Goal: Navigation & Orientation: Find specific page/section

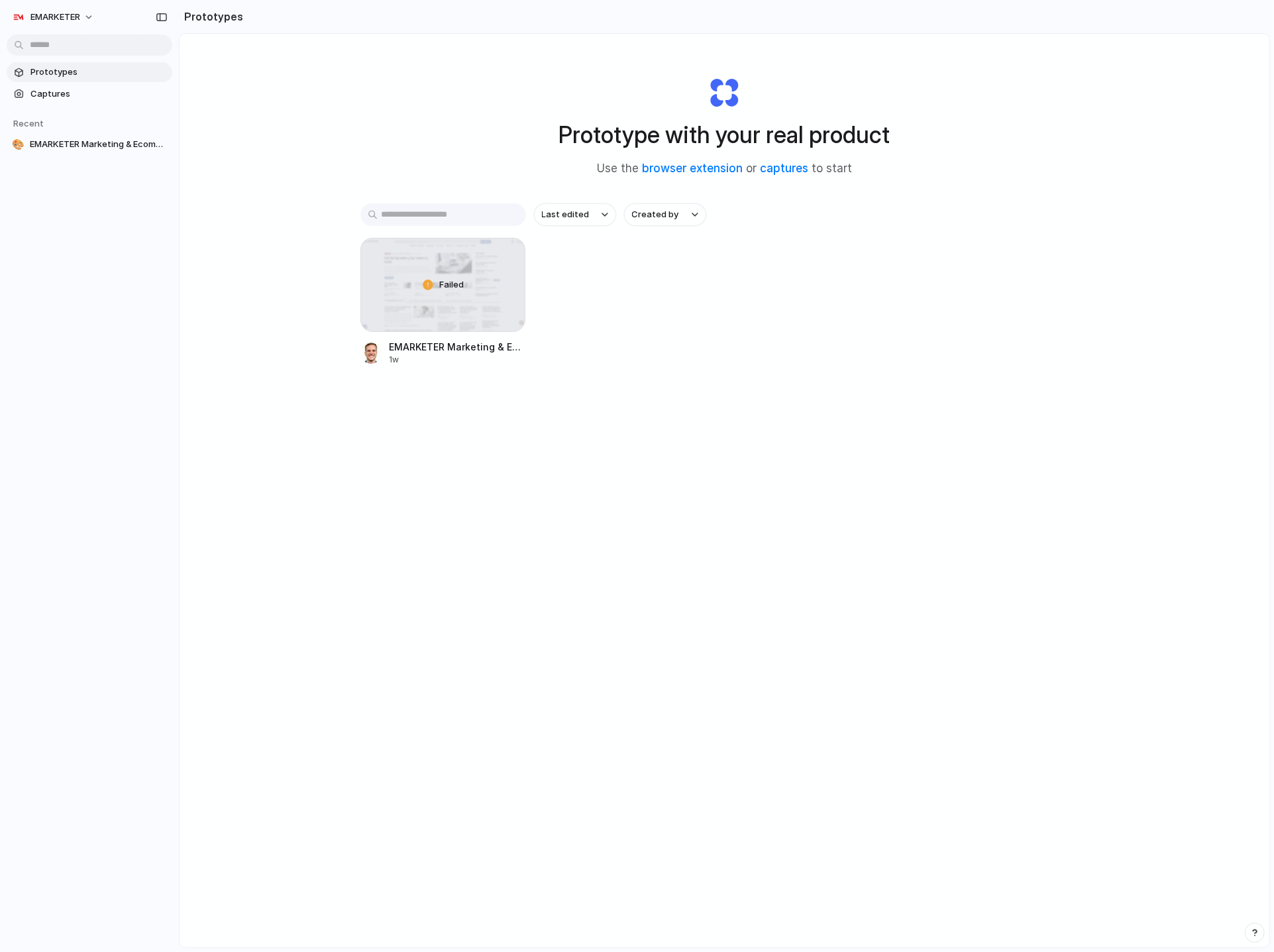
click at [46, 69] on span "Prototypes" at bounding box center [98, 72] width 137 height 13
click at [45, 84] on link "Captures" at bounding box center [89, 94] width 165 height 20
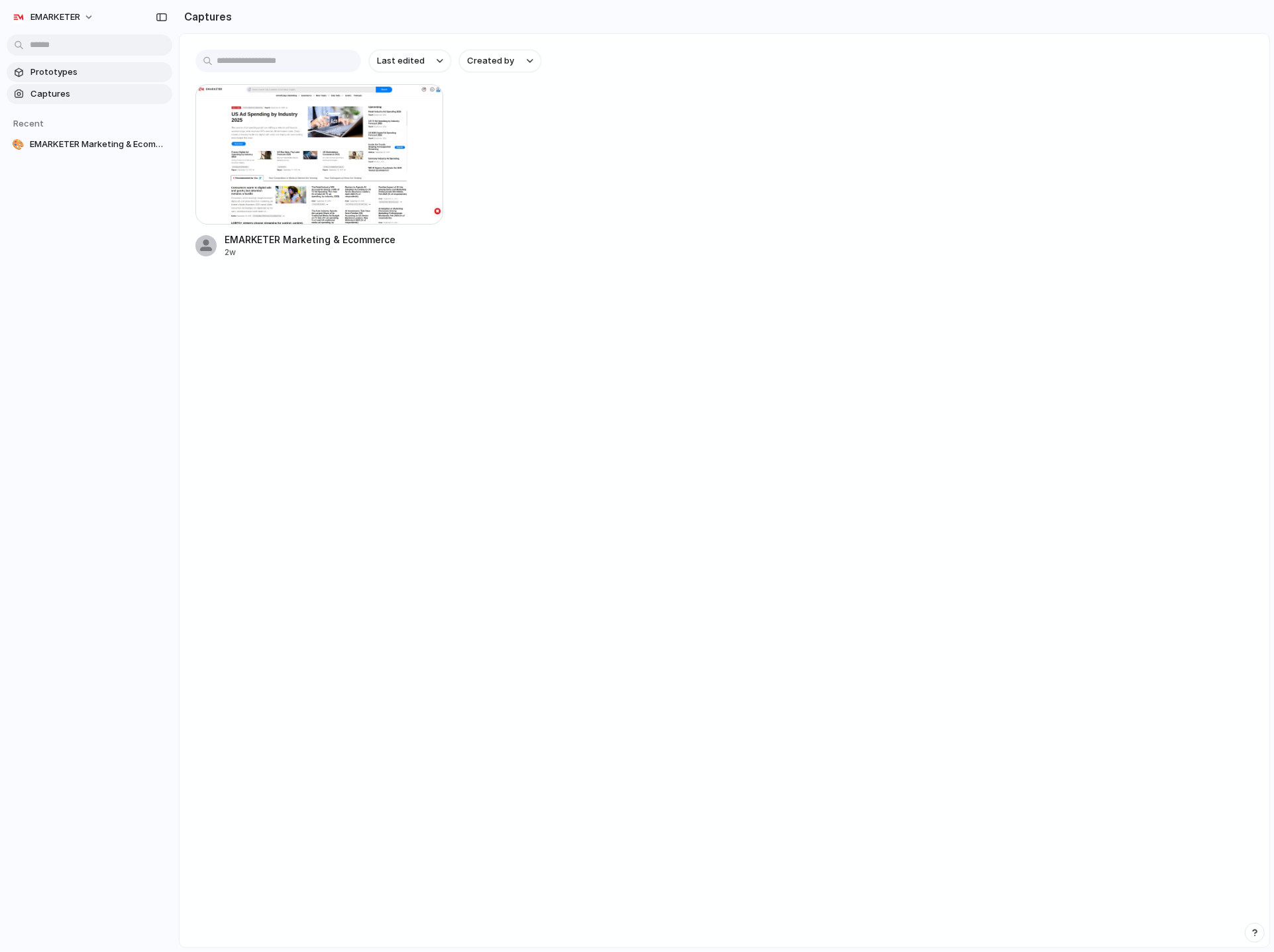
click at [44, 77] on span "Prototypes" at bounding box center [98, 72] width 137 height 13
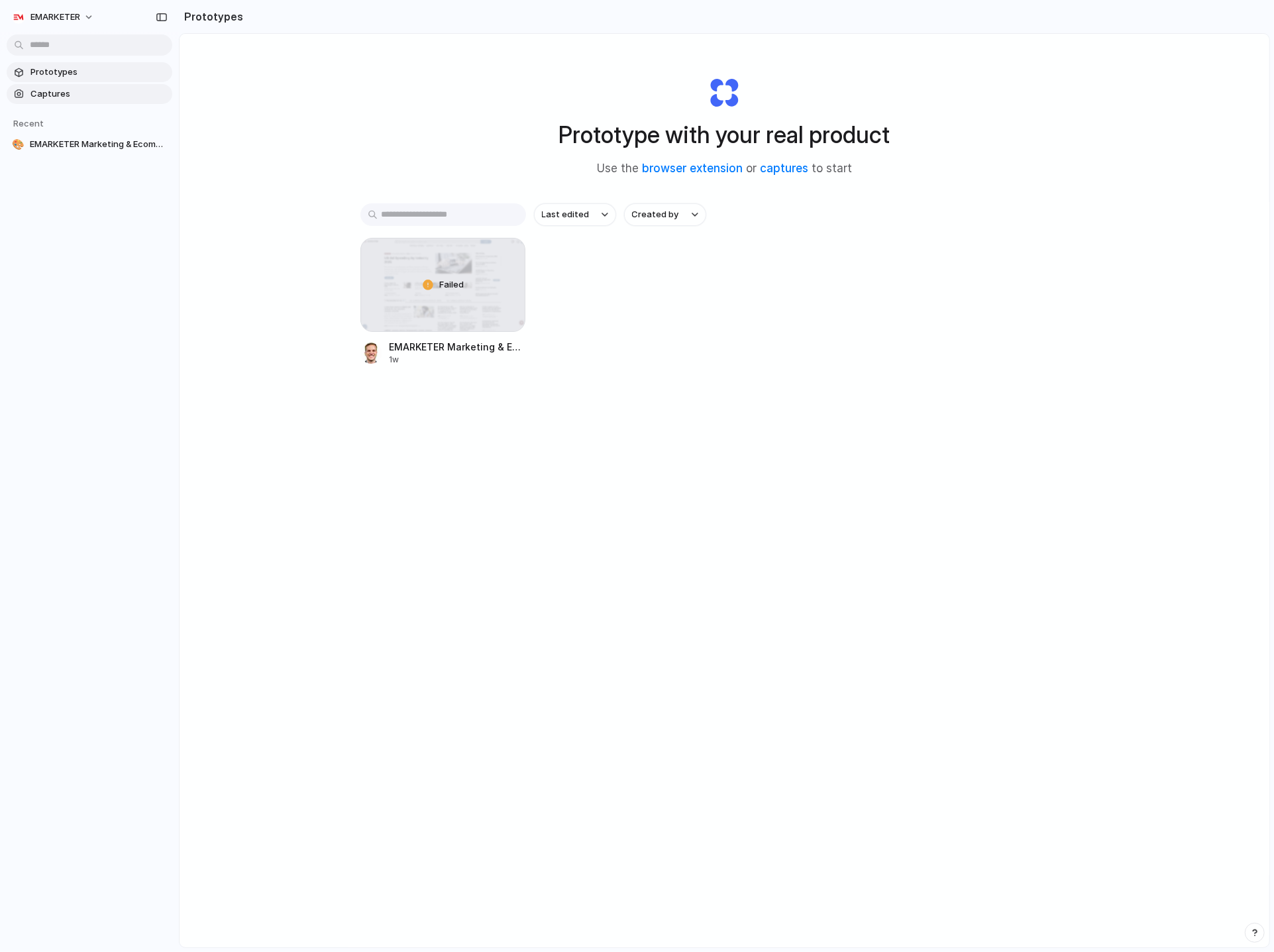
click at [45, 94] on span "Captures" at bounding box center [98, 93] width 137 height 13
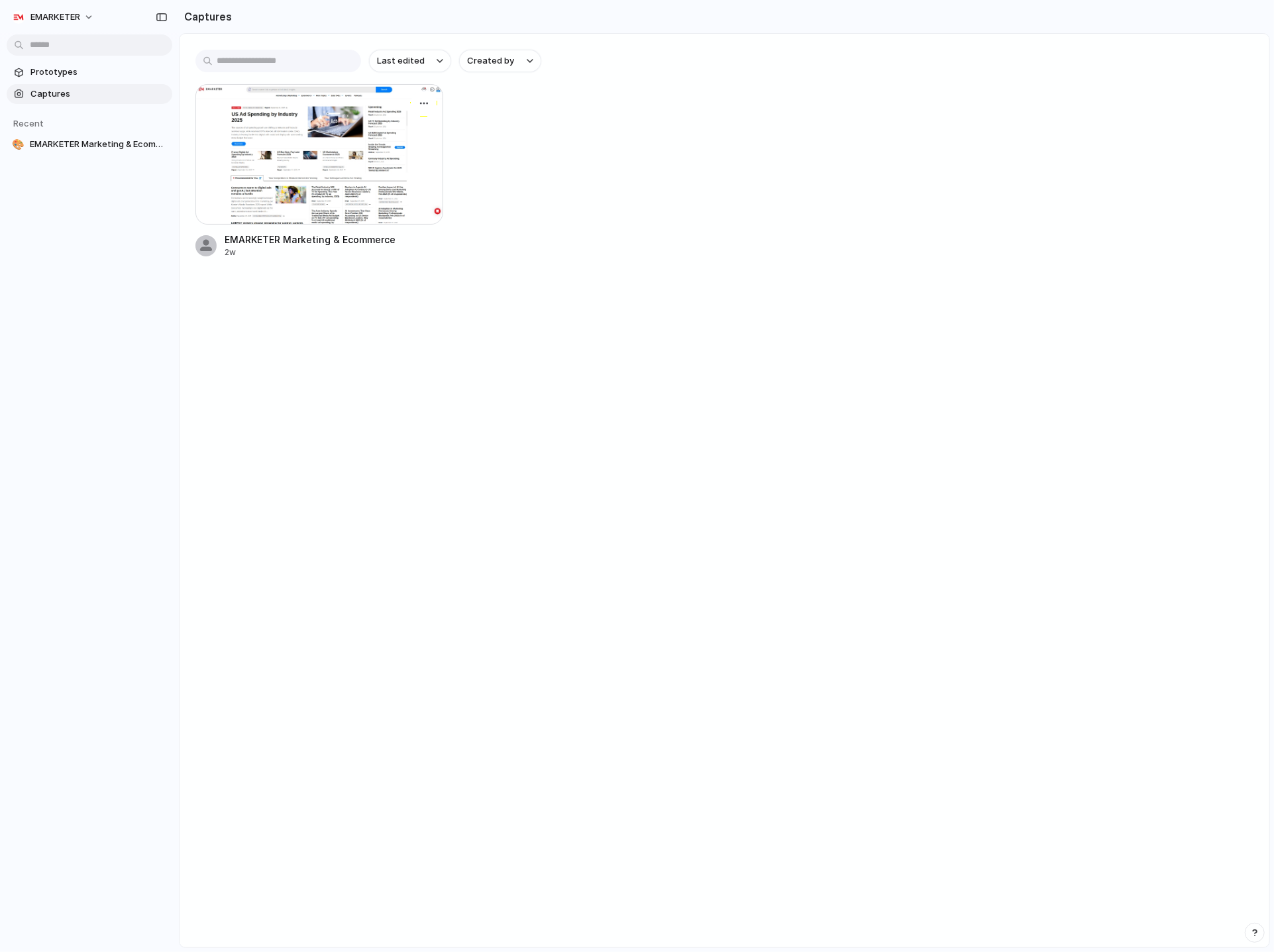
click at [237, 149] on div at bounding box center [319, 154] width 248 height 141
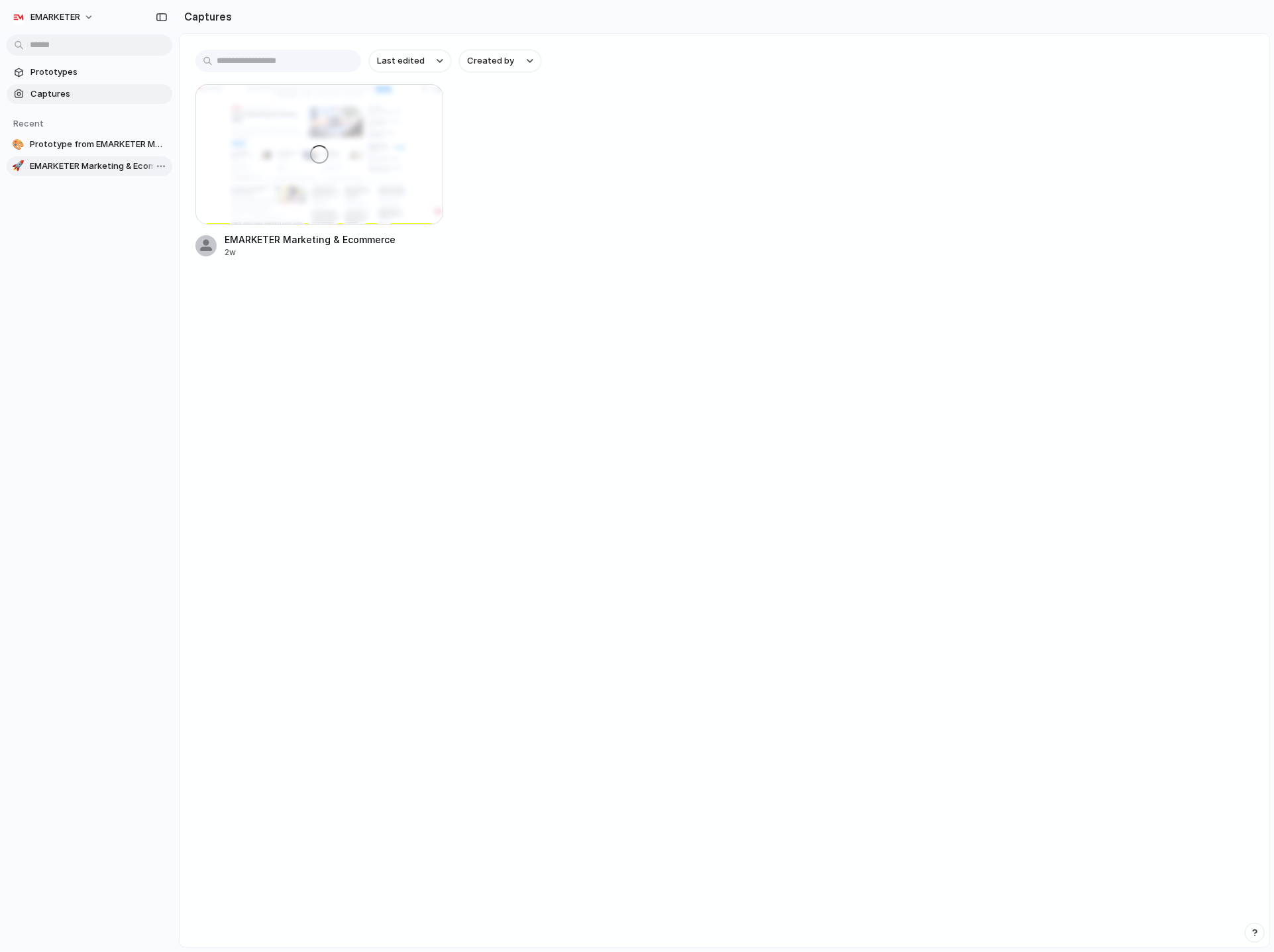
click at [119, 161] on span "EMARKETER Marketing & Ecommerce AI Agent" at bounding box center [98, 166] width 137 height 13
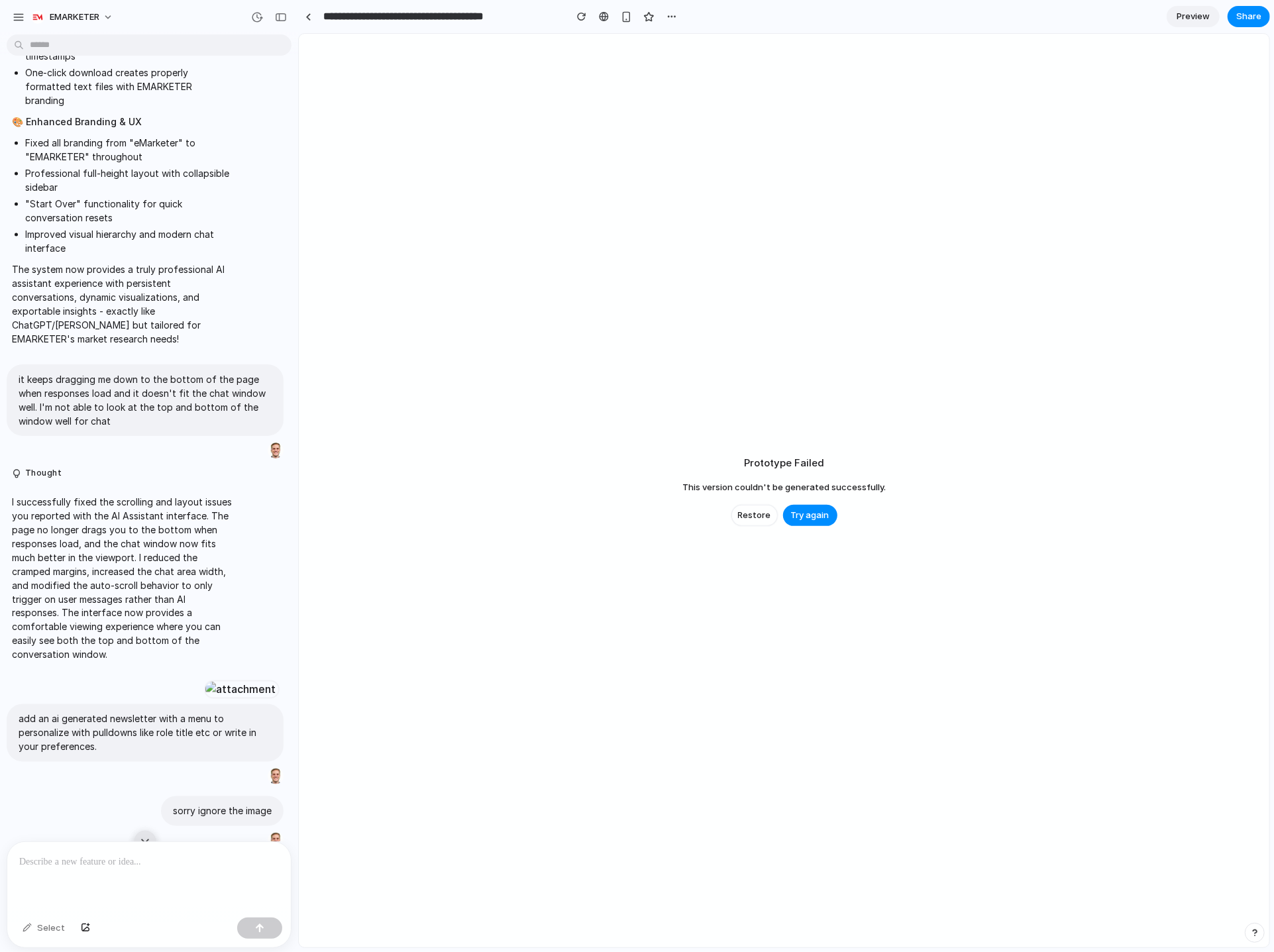
scroll to position [1601, 0]
